Goal: Obtain resource: Download file/media

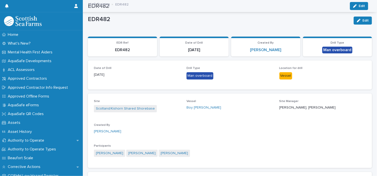
scroll to position [214, 0]
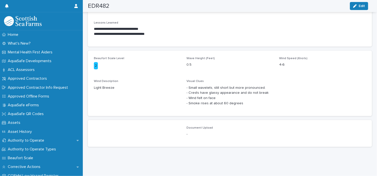
click at [348, 76] on div "Beaufort Scale Level 2 Wave Height (Feet) 0.5 Wind Speed (Knots) 4-6 Wind Descr…" at bounding box center [230, 83] width 272 height 53
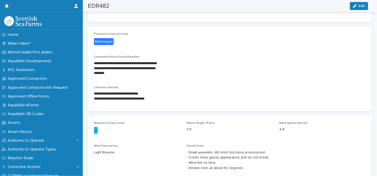
scroll to position [143, 0]
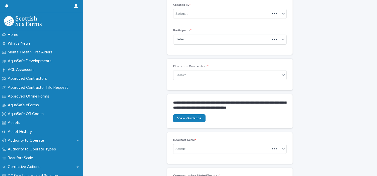
scroll to position [150, 0]
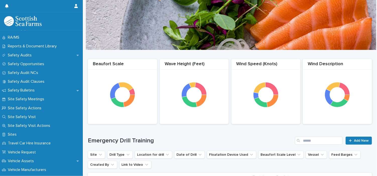
scroll to position [300, 0]
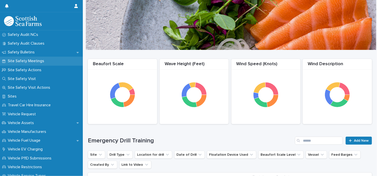
click at [36, 57] on div "Site Safety Meetings" at bounding box center [41, 61] width 83 height 9
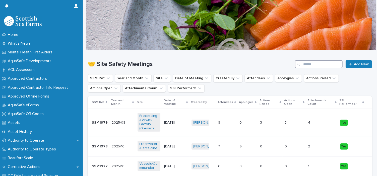
click at [314, 64] on input "Search" at bounding box center [319, 64] width 48 height 8
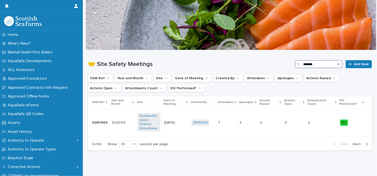
type input "*******"
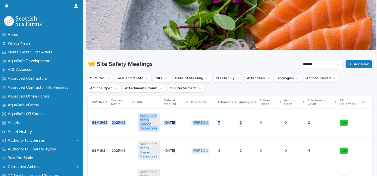
drag, startPoint x: 362, startPoint y: 98, endPoint x: 233, endPoint y: 113, distance: 130.2
click at [103, 141] on td "SSM1931 SSM1931" at bounding box center [99, 151] width 22 height 28
click at [103, 124] on p "SSM1966" at bounding box center [100, 122] width 17 height 5
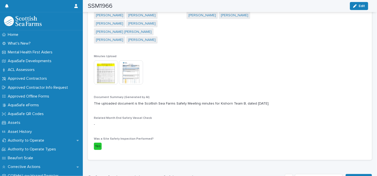
scroll to position [142, 0]
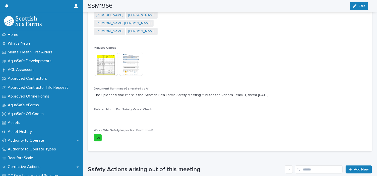
click at [129, 55] on img at bounding box center [131, 64] width 24 height 24
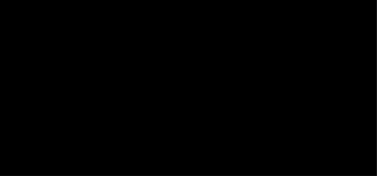
click at [129, 55] on picture at bounding box center [188, 82] width 188 height 70
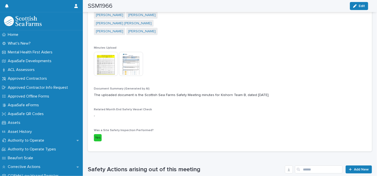
click at [129, 55] on img at bounding box center [131, 64] width 24 height 24
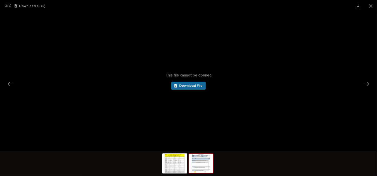
click at [182, 86] on span "Download File" at bounding box center [190, 86] width 23 height 4
